Goal: Information Seeking & Learning: Compare options

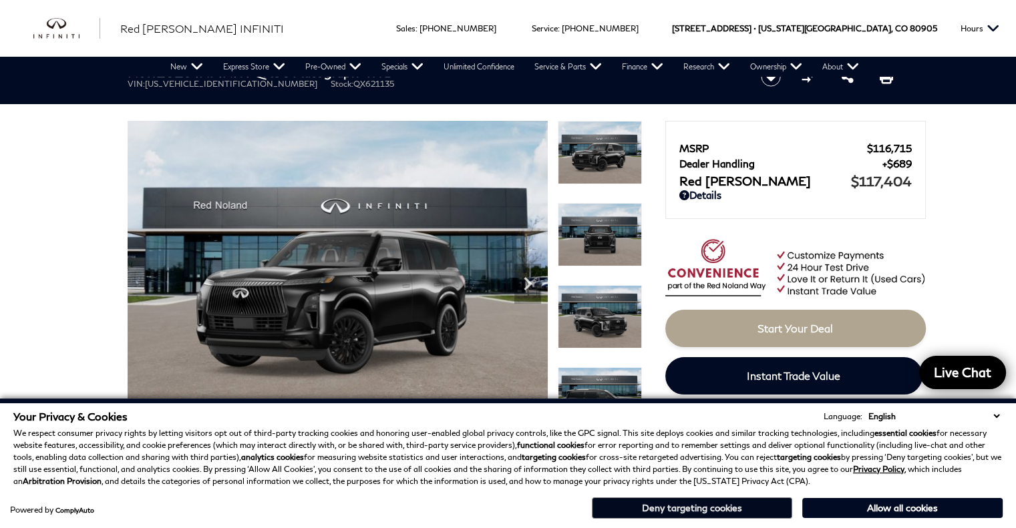
click at [683, 508] on button "Deny targeting cookies" at bounding box center [692, 508] width 200 height 21
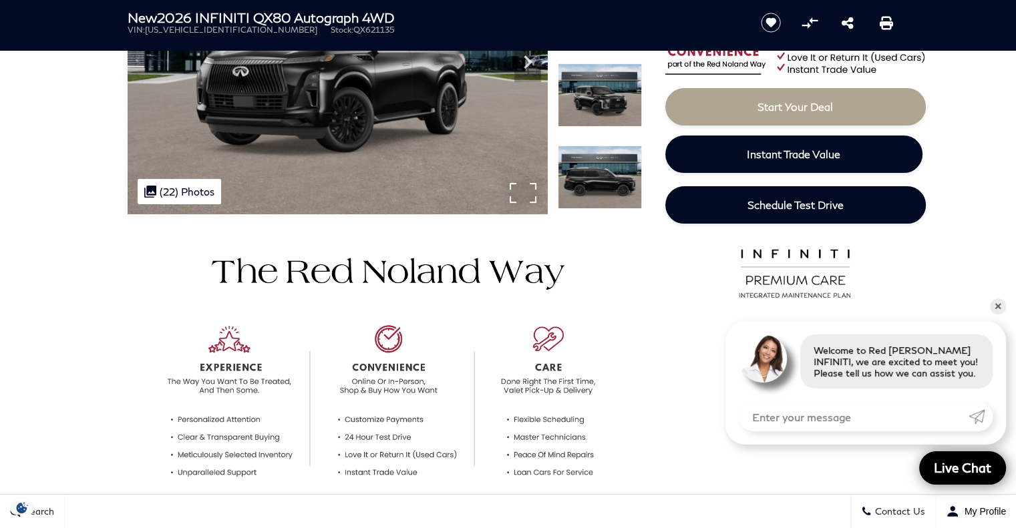
scroll to position [222, 0]
click at [993, 307] on link "✕" at bounding box center [998, 307] width 16 height 16
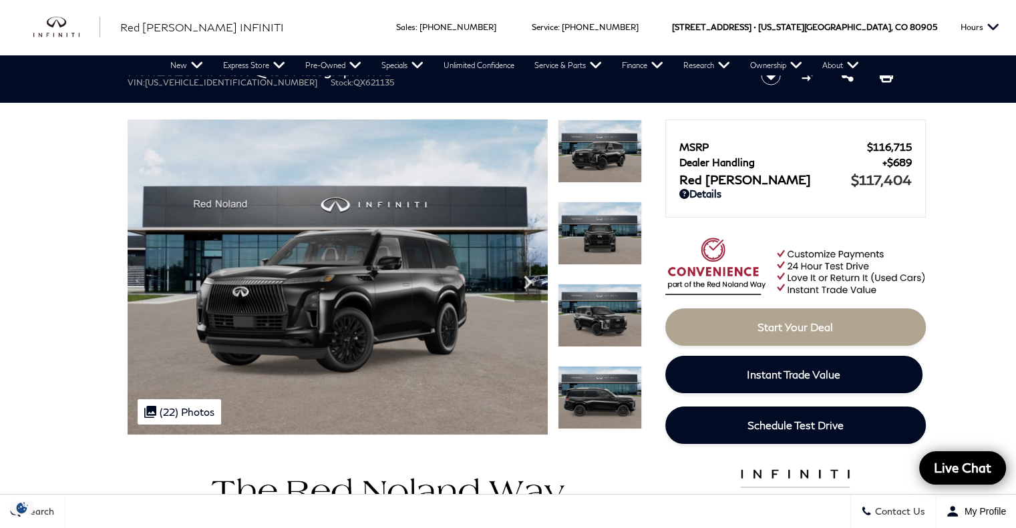
scroll to position [0, 0]
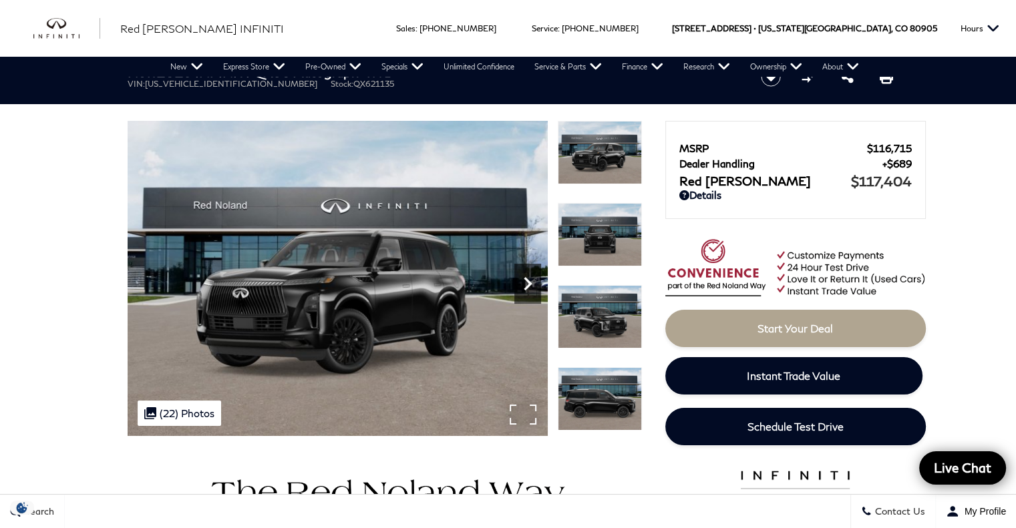
click at [524, 279] on icon "Next" at bounding box center [527, 284] width 27 height 27
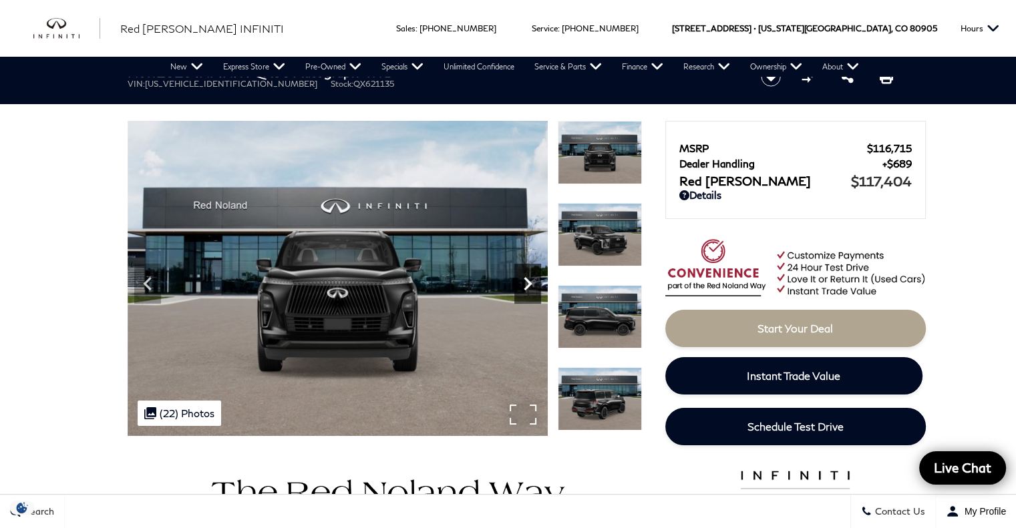
click at [524, 279] on icon "Next" at bounding box center [527, 284] width 27 height 27
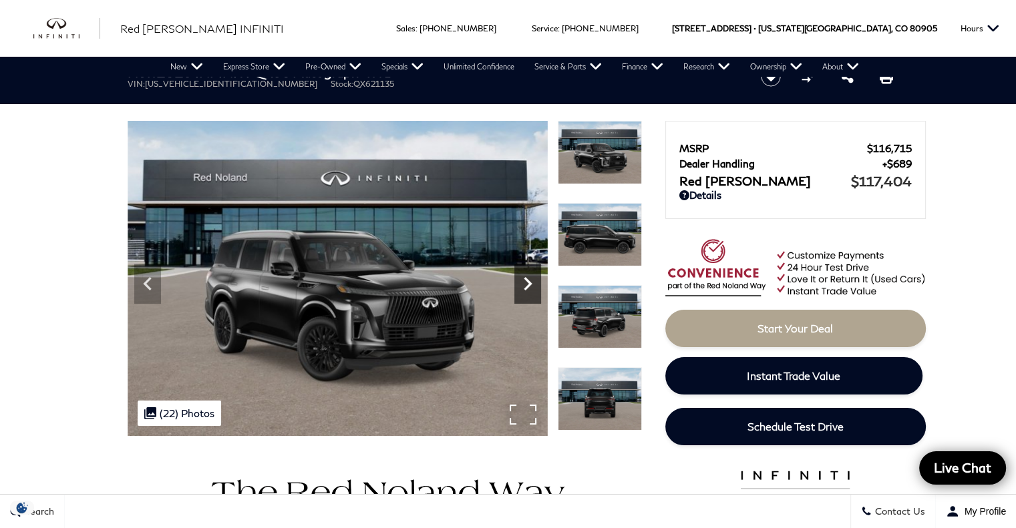
click at [524, 279] on icon "Next" at bounding box center [527, 284] width 27 height 27
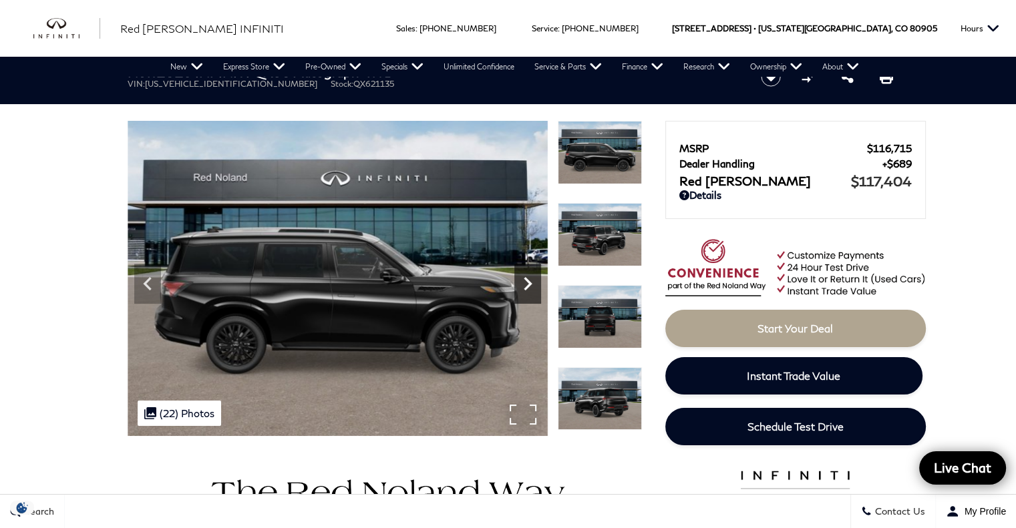
click at [524, 279] on icon "Next" at bounding box center [527, 284] width 27 height 27
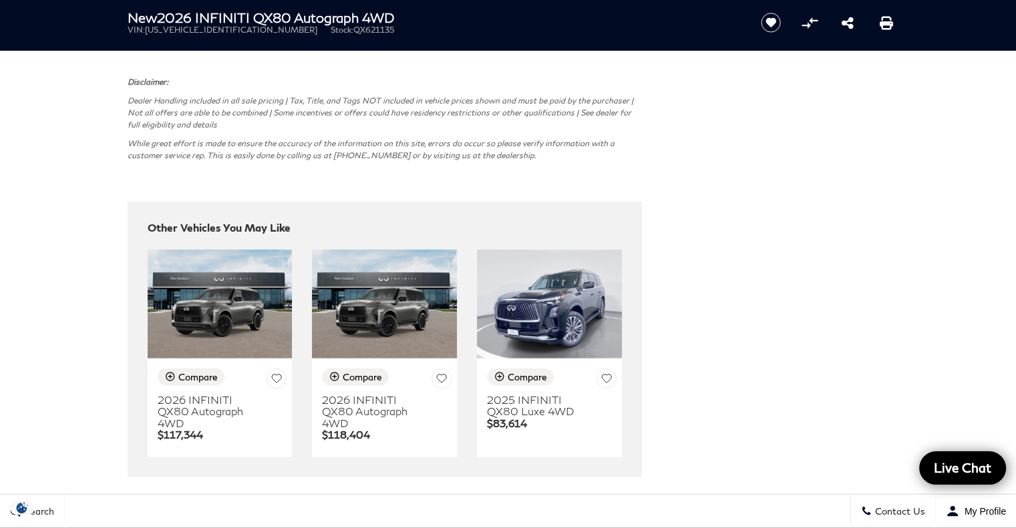
scroll to position [3179, 0]
click at [381, 315] on img at bounding box center [384, 303] width 145 height 109
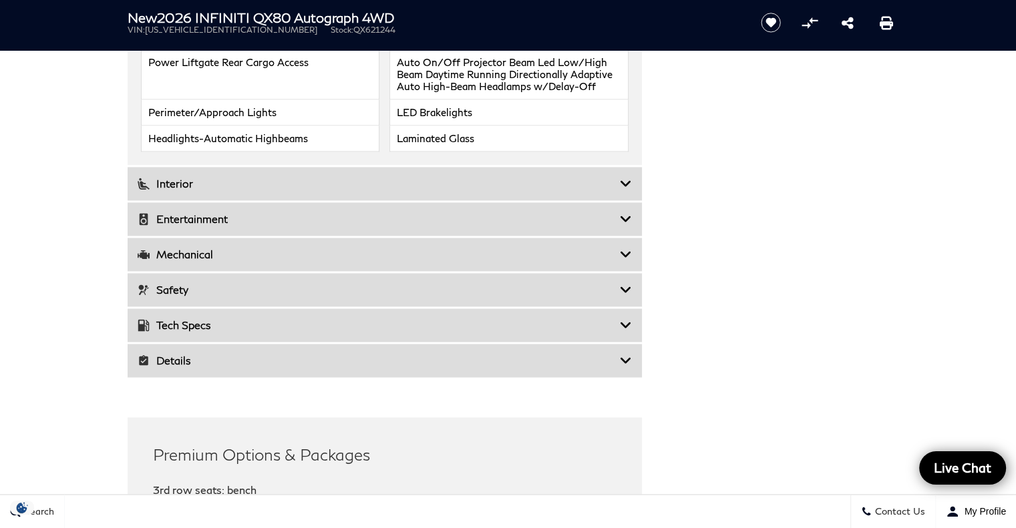
scroll to position [2004, 0]
click at [423, 283] on div "Safety" at bounding box center [385, 289] width 514 height 33
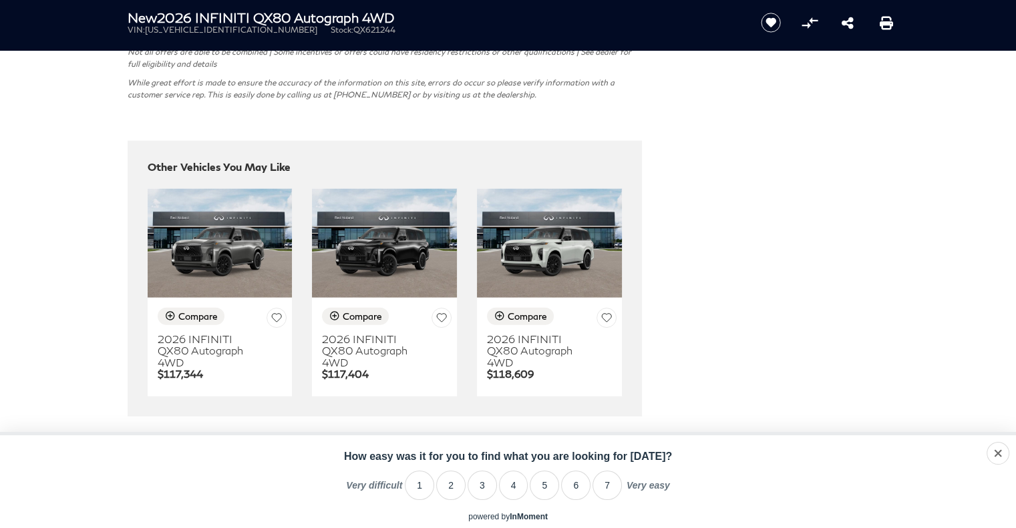
scroll to position [3155, 0]
click at [521, 234] on img at bounding box center [549, 242] width 145 height 109
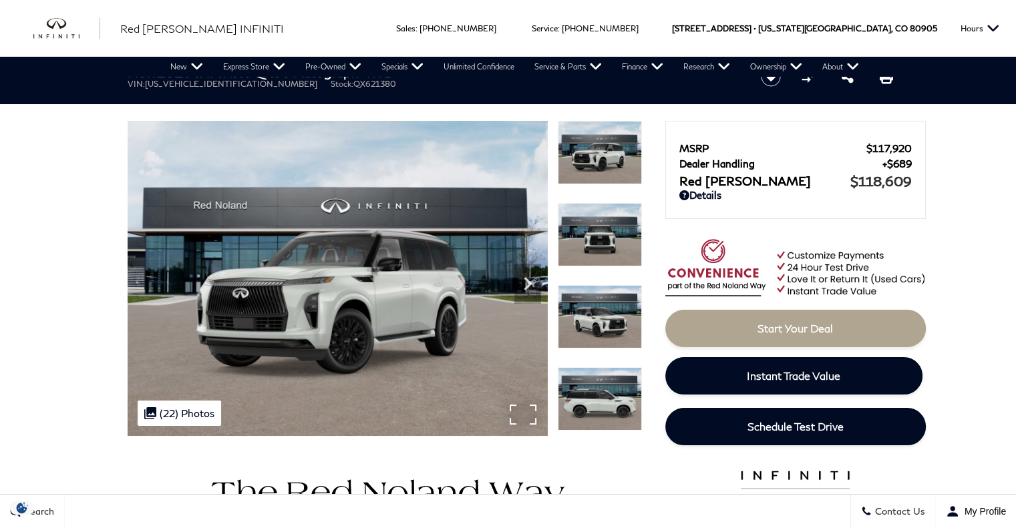
click at [379, 255] on img at bounding box center [338, 278] width 420 height 315
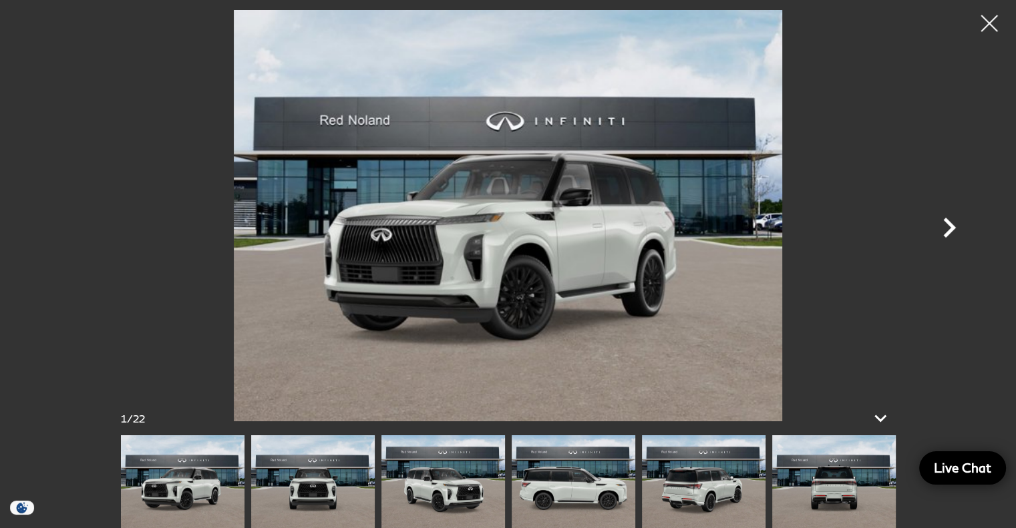
click at [945, 226] on icon "Next" at bounding box center [949, 228] width 40 height 40
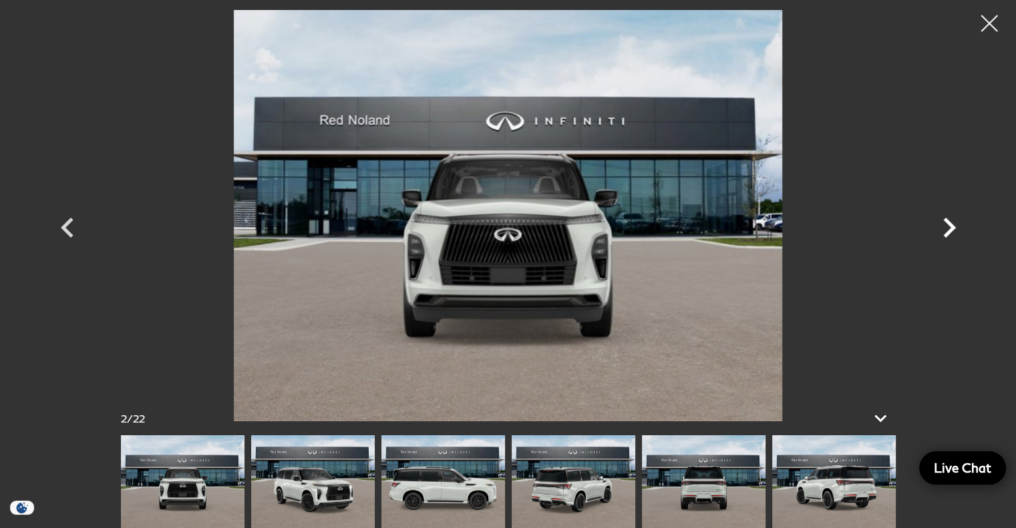
click at [945, 226] on icon "Next" at bounding box center [949, 228] width 40 height 40
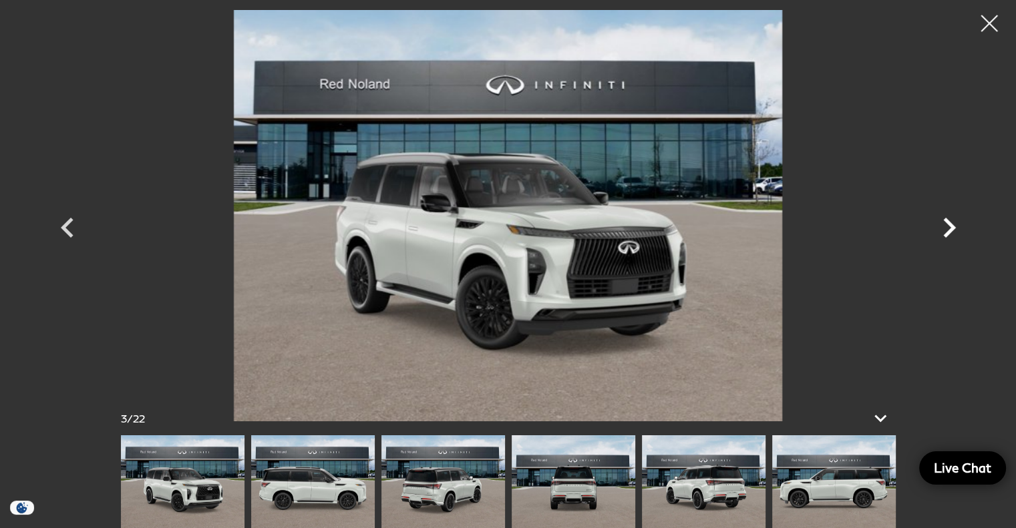
click at [945, 226] on icon "Next" at bounding box center [949, 228] width 40 height 40
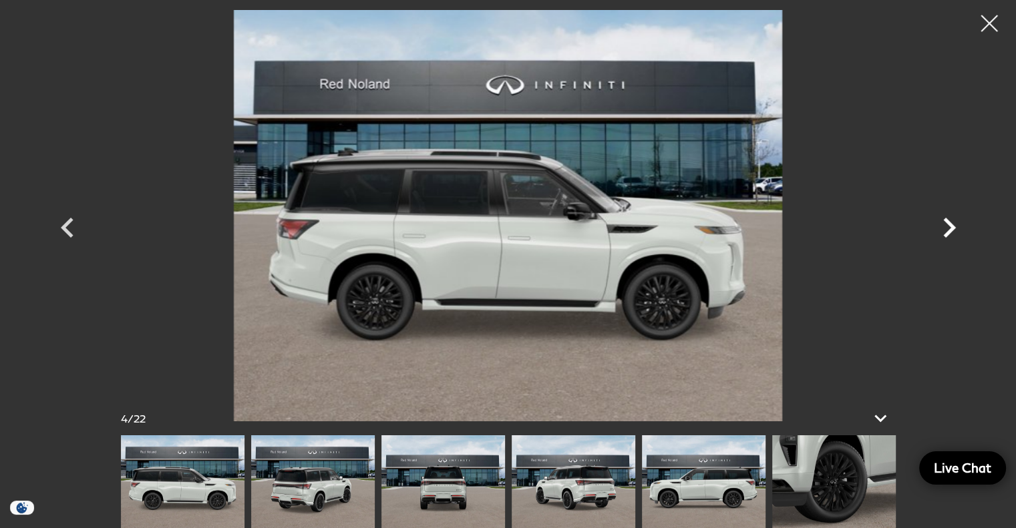
click at [945, 226] on icon "Next" at bounding box center [949, 228] width 40 height 40
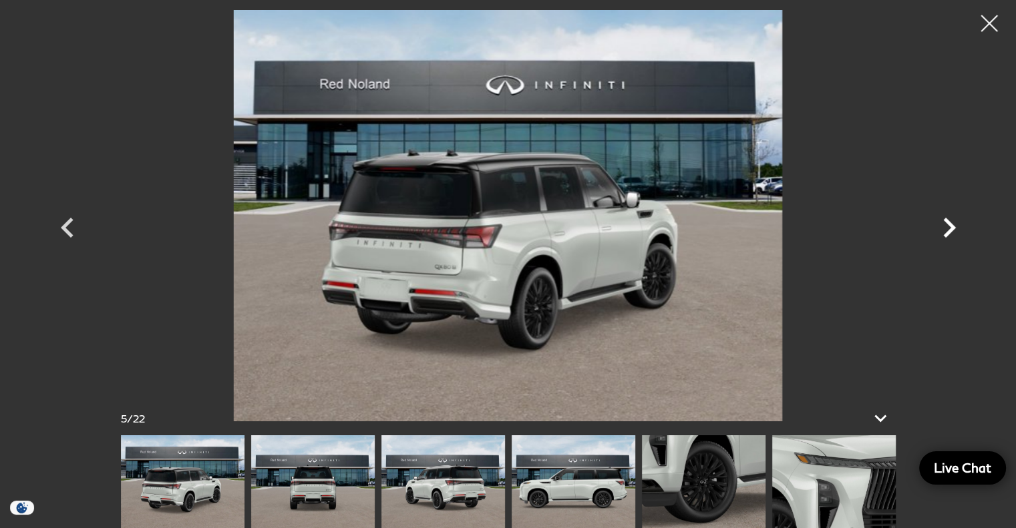
click at [945, 226] on icon "Next" at bounding box center [949, 228] width 40 height 40
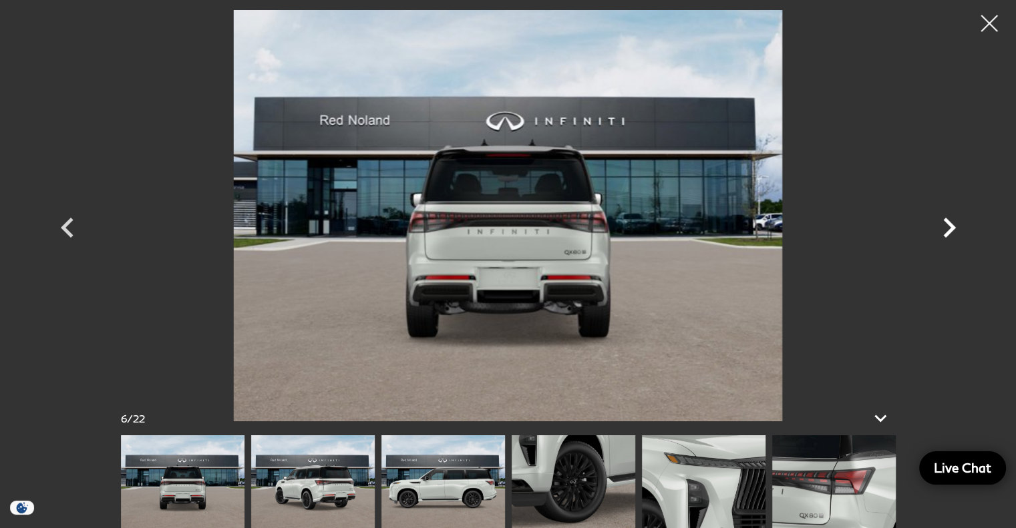
click at [945, 226] on icon "Next" at bounding box center [949, 228] width 40 height 40
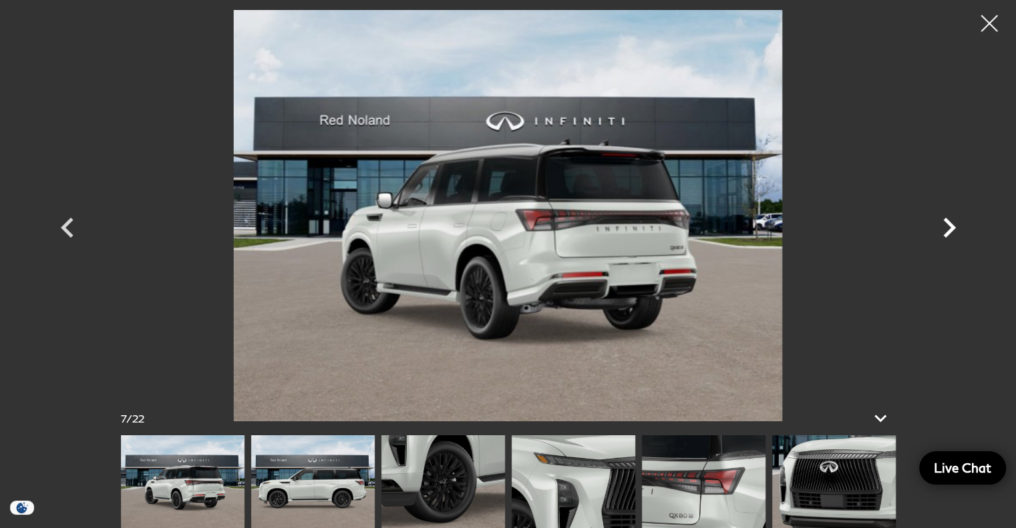
click at [945, 226] on icon "Next" at bounding box center [949, 228] width 40 height 40
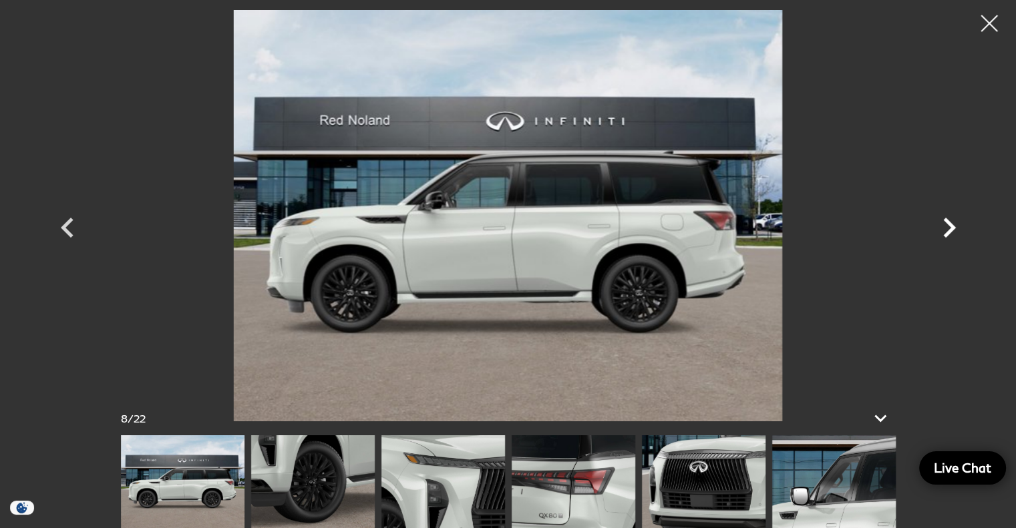
click at [945, 226] on icon "Next" at bounding box center [949, 228] width 40 height 40
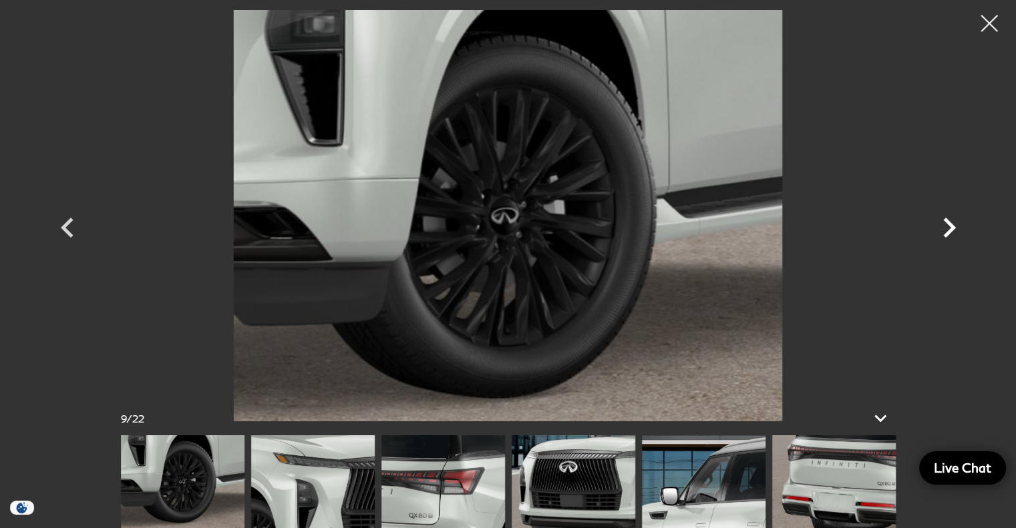
click at [945, 226] on icon "Next" at bounding box center [949, 228] width 40 height 40
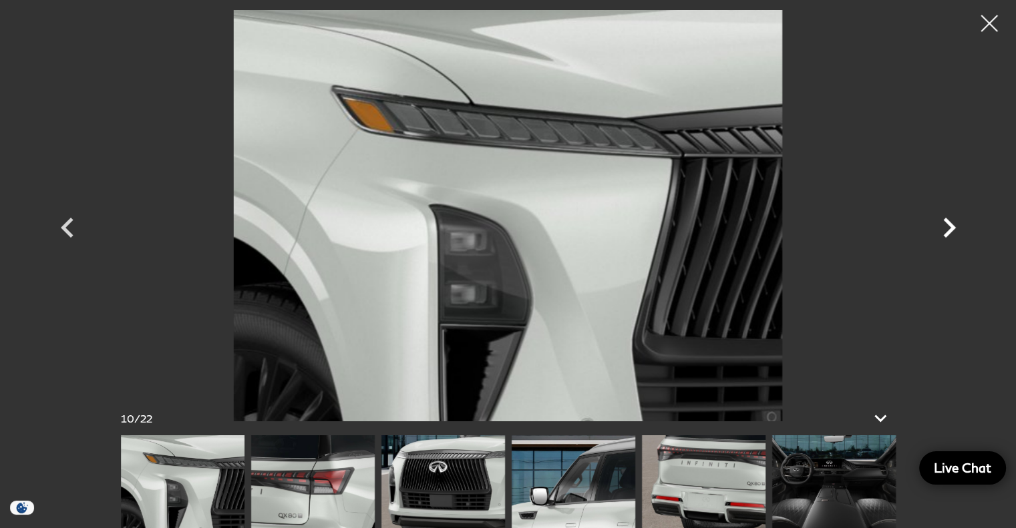
click at [945, 226] on icon "Next" at bounding box center [949, 228] width 40 height 40
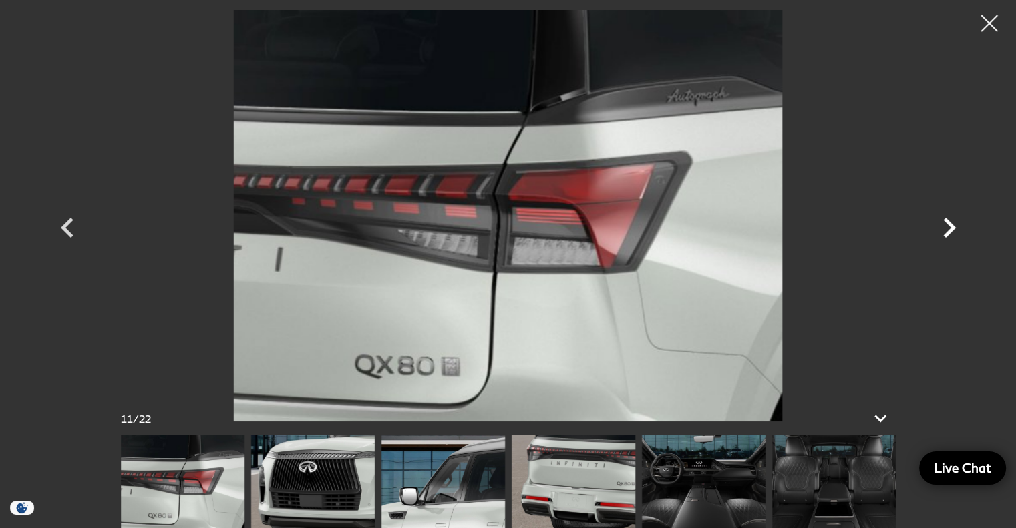
click at [945, 226] on icon "Next" at bounding box center [949, 228] width 40 height 40
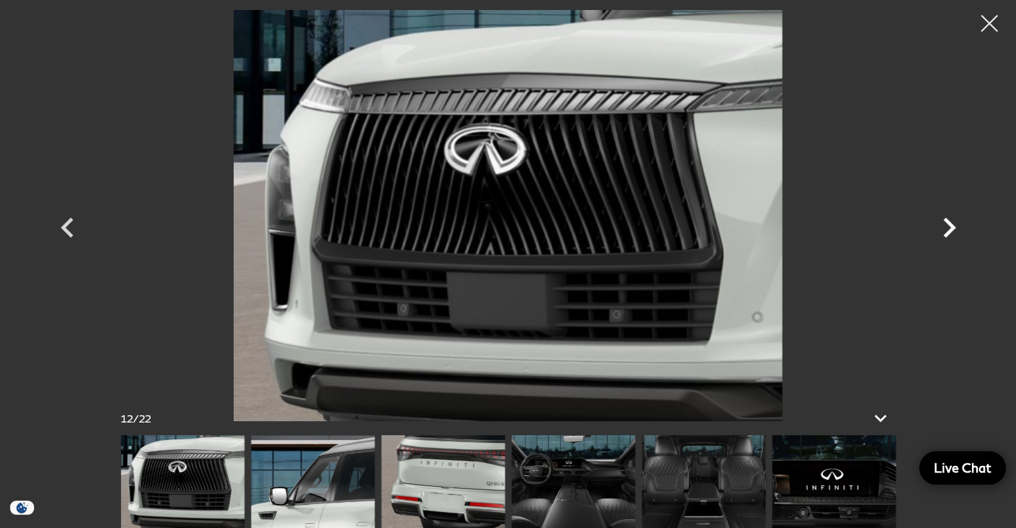
click at [945, 226] on icon "Next" at bounding box center [949, 228] width 40 height 40
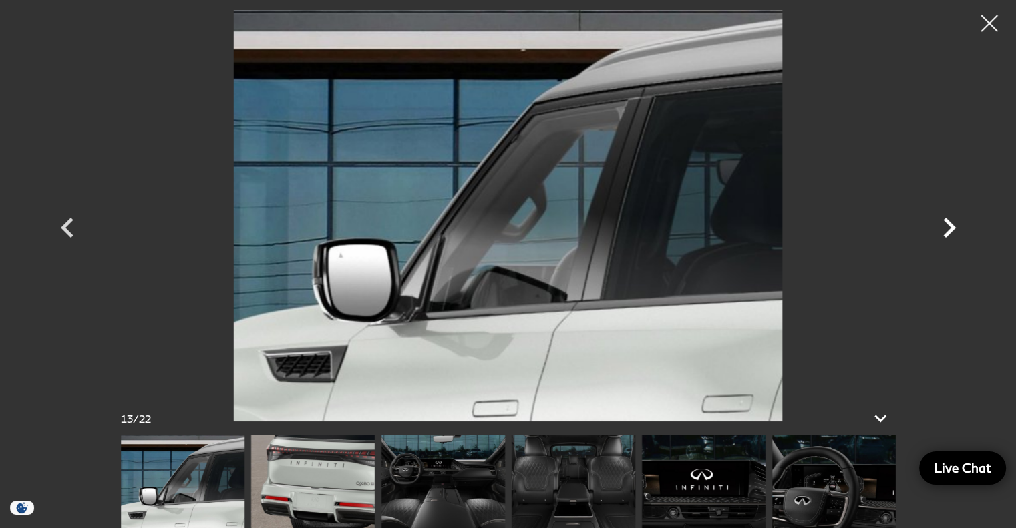
click at [945, 226] on icon "Next" at bounding box center [949, 228] width 40 height 40
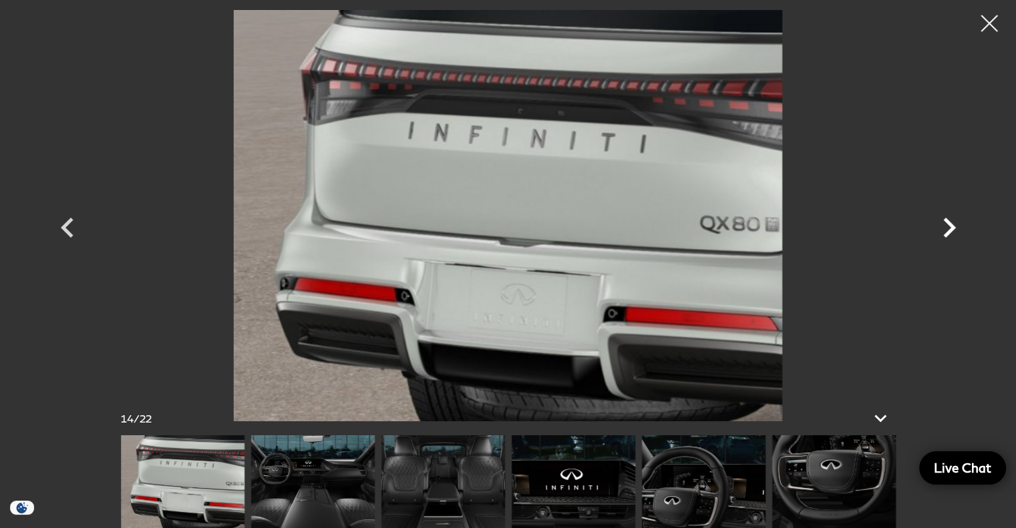
click at [945, 226] on icon "Next" at bounding box center [949, 228] width 40 height 40
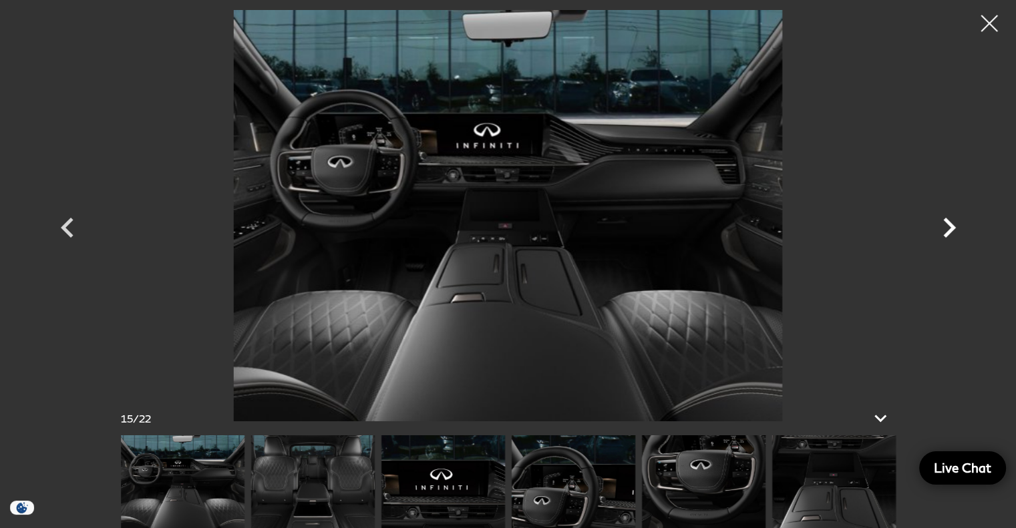
click at [945, 226] on icon "Next" at bounding box center [949, 228] width 40 height 40
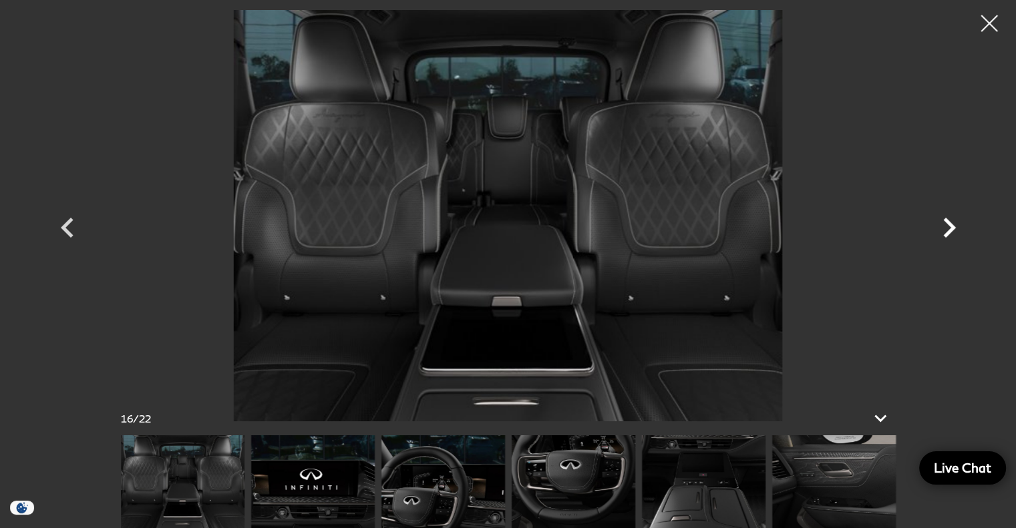
click at [945, 226] on icon "Next" at bounding box center [949, 228] width 40 height 40
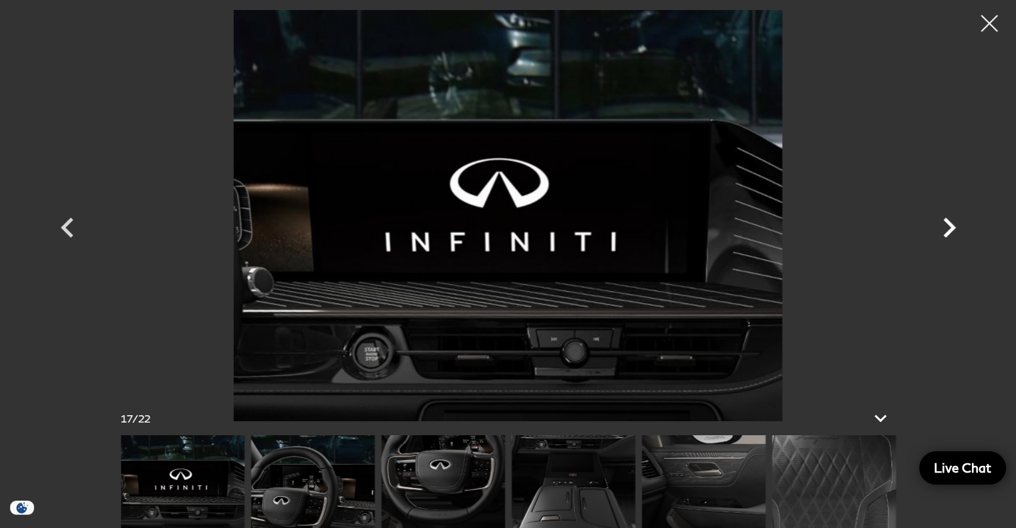
click at [945, 226] on icon "Next" at bounding box center [949, 228] width 40 height 40
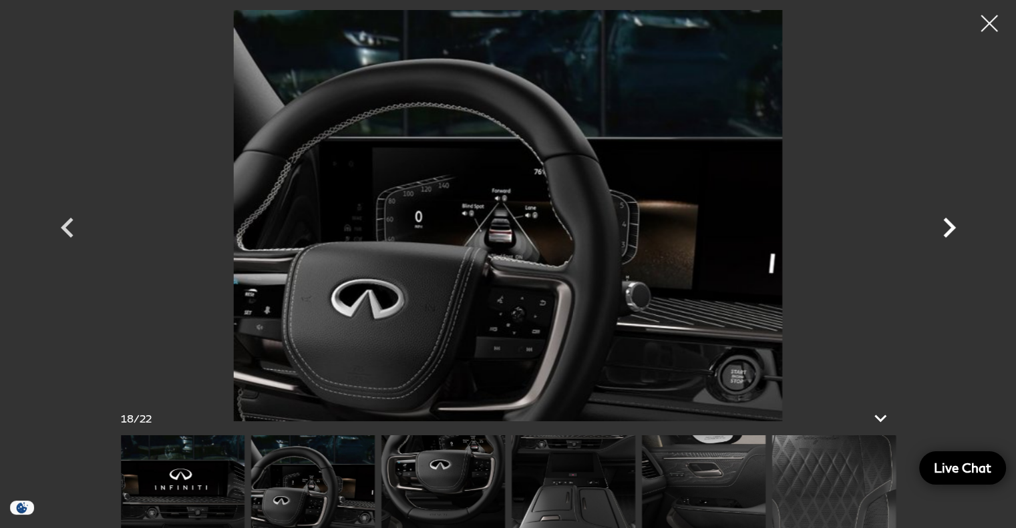
click at [945, 226] on icon "Next" at bounding box center [949, 228] width 40 height 40
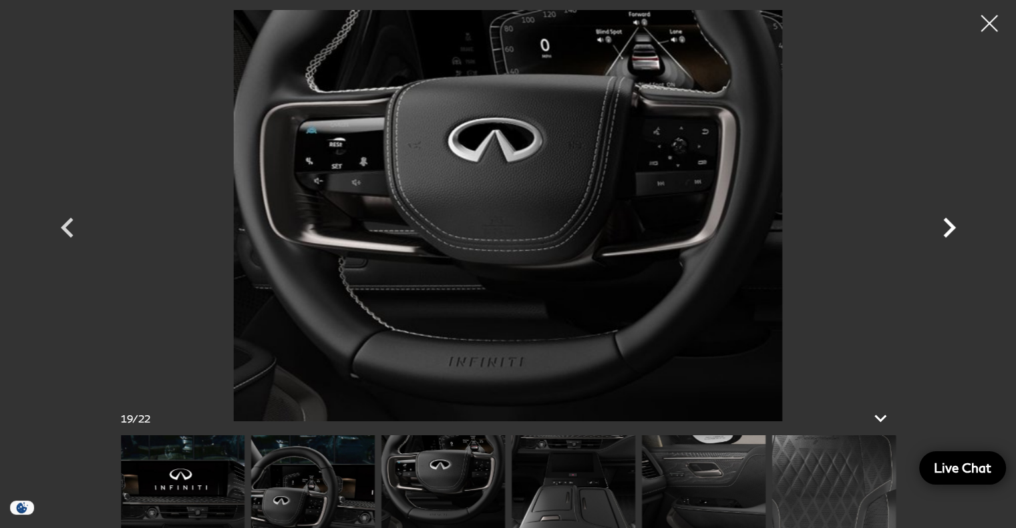
click at [945, 226] on icon "Next" at bounding box center [949, 228] width 40 height 40
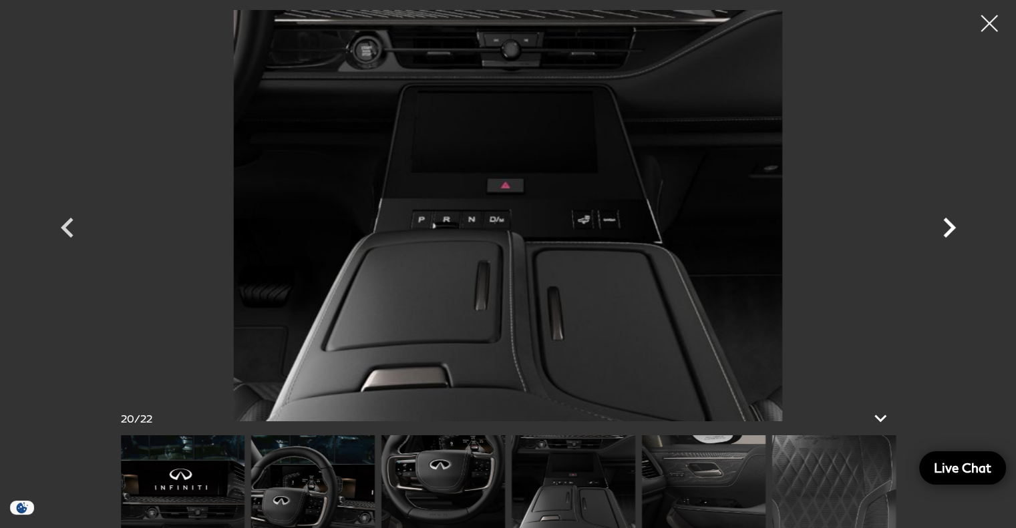
click at [945, 226] on icon "Next" at bounding box center [949, 228] width 40 height 40
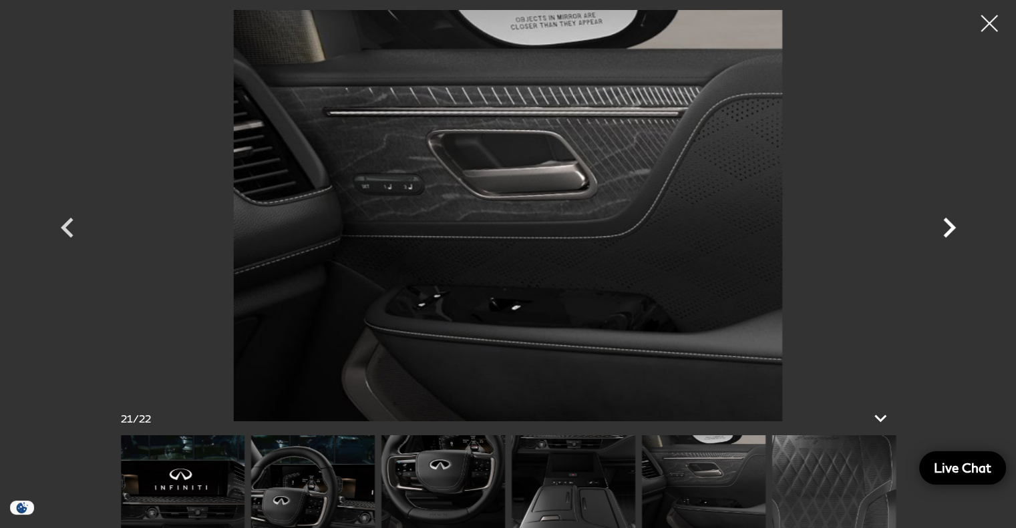
click at [945, 226] on icon "Next" at bounding box center [949, 228] width 40 height 40
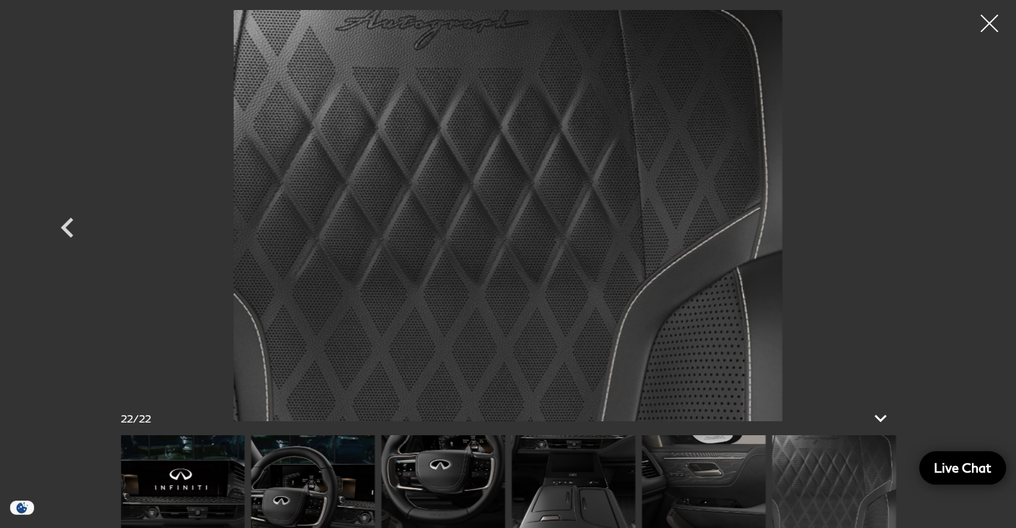
click at [986, 31] on div at bounding box center [989, 23] width 35 height 35
